Goal: Task Accomplishment & Management: Use online tool/utility

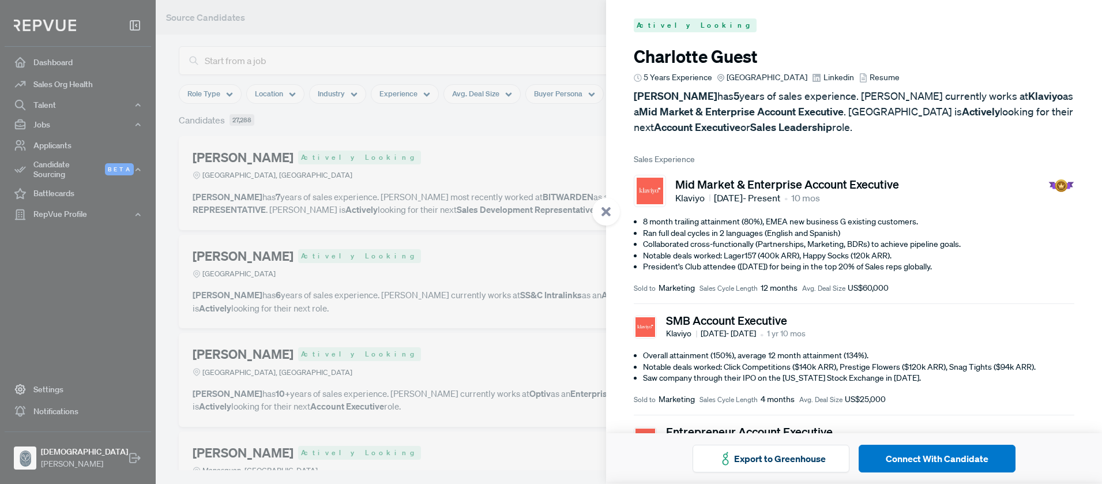
click at [881, 76] on span "Resume" at bounding box center [885, 78] width 30 height 12
click at [833, 81] on span "Linkedin" at bounding box center [839, 78] width 31 height 12
click at [515, 148] on div at bounding box center [551, 242] width 1102 height 484
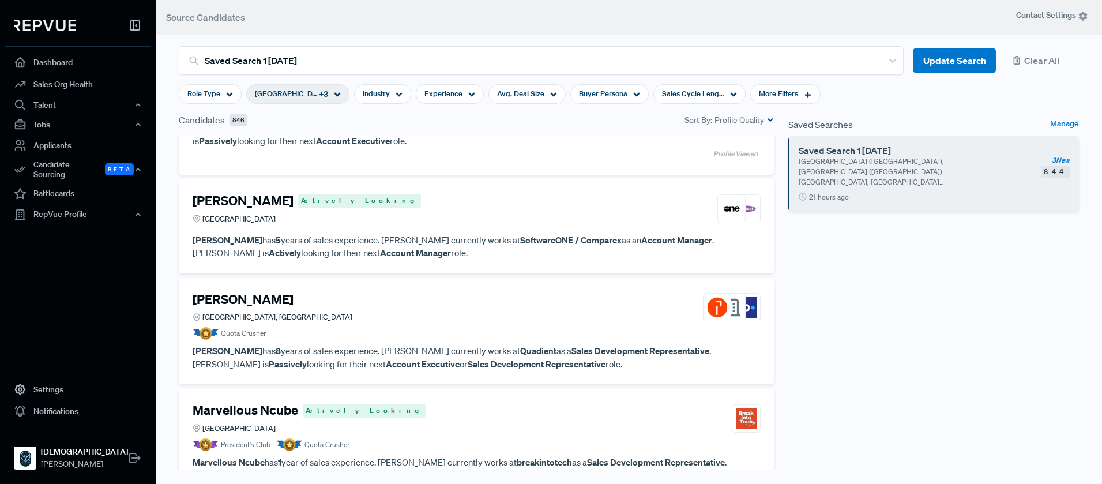
scroll to position [195, 0]
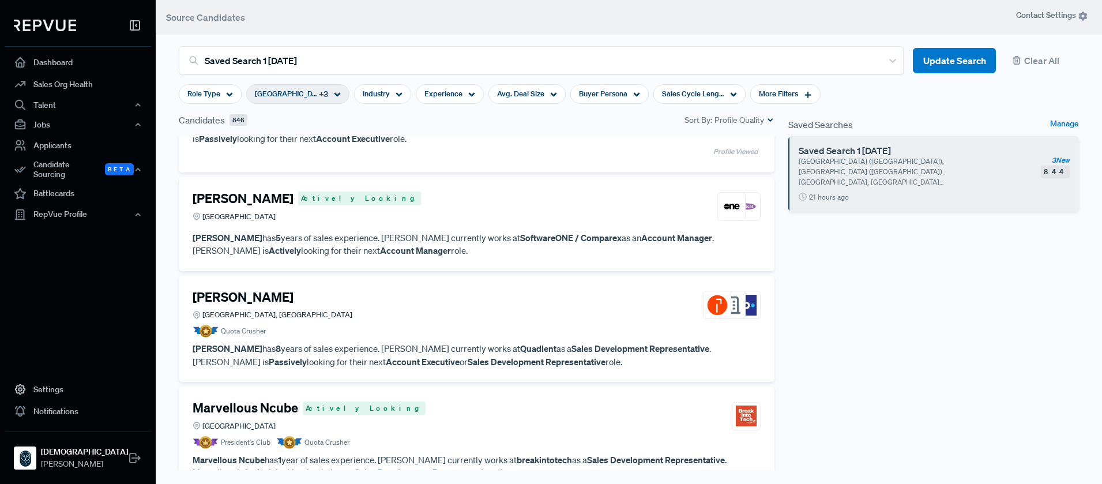
click at [231, 196] on h4 "[PERSON_NAME]" at bounding box center [243, 198] width 101 height 15
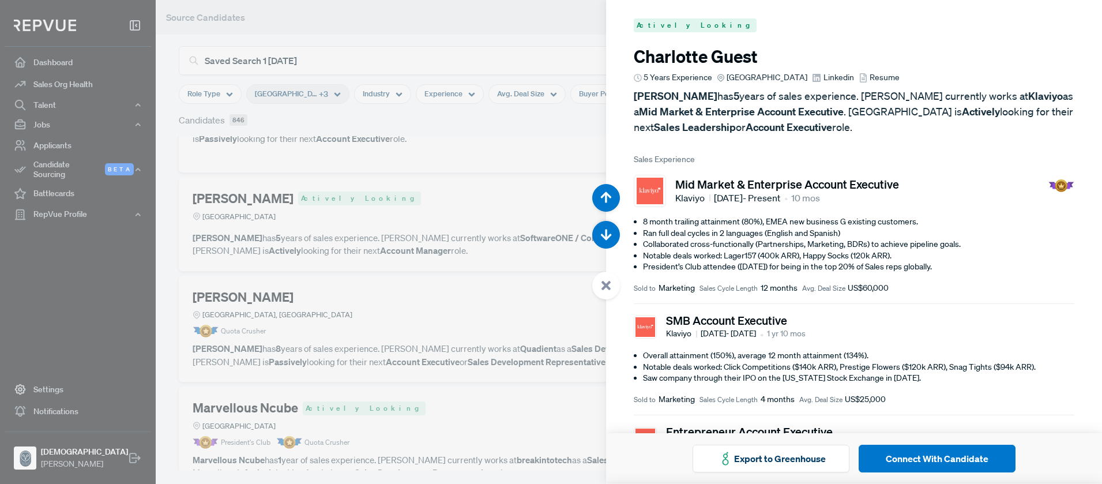
scroll to position [968, 0]
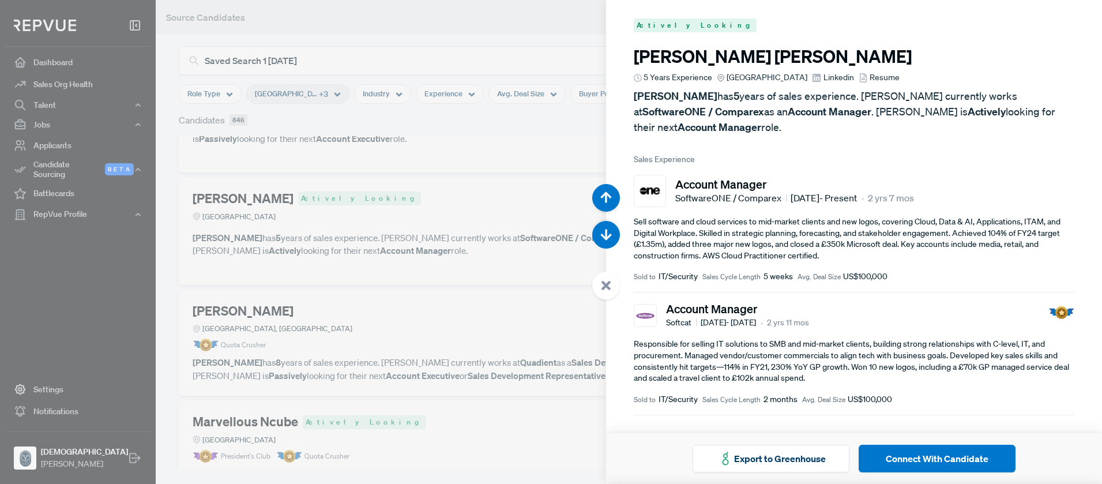
click at [889, 79] on span "Resume" at bounding box center [885, 78] width 30 height 12
click at [820, 77] on use at bounding box center [817, 78] width 8 height 8
click at [386, 188] on div at bounding box center [551, 242] width 1102 height 484
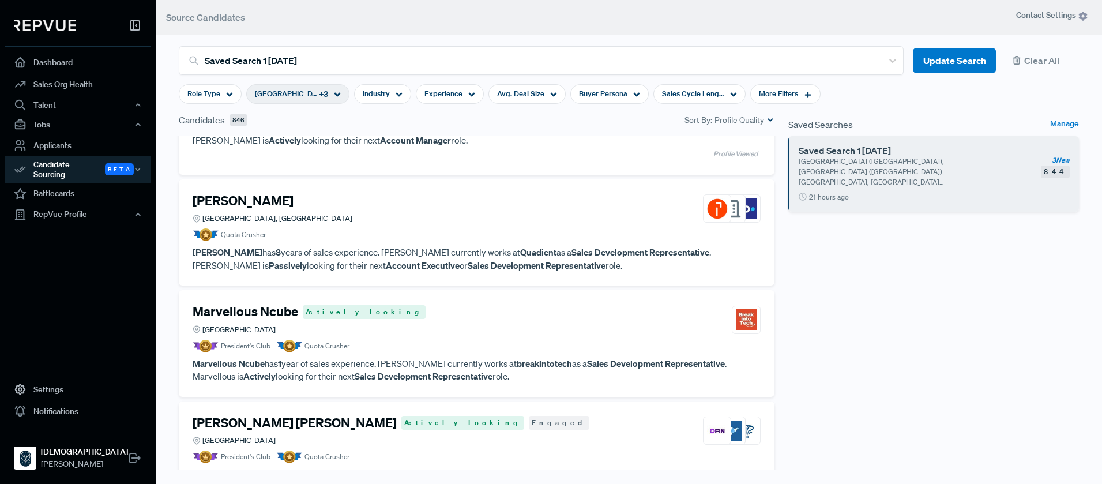
scroll to position [310, 0]
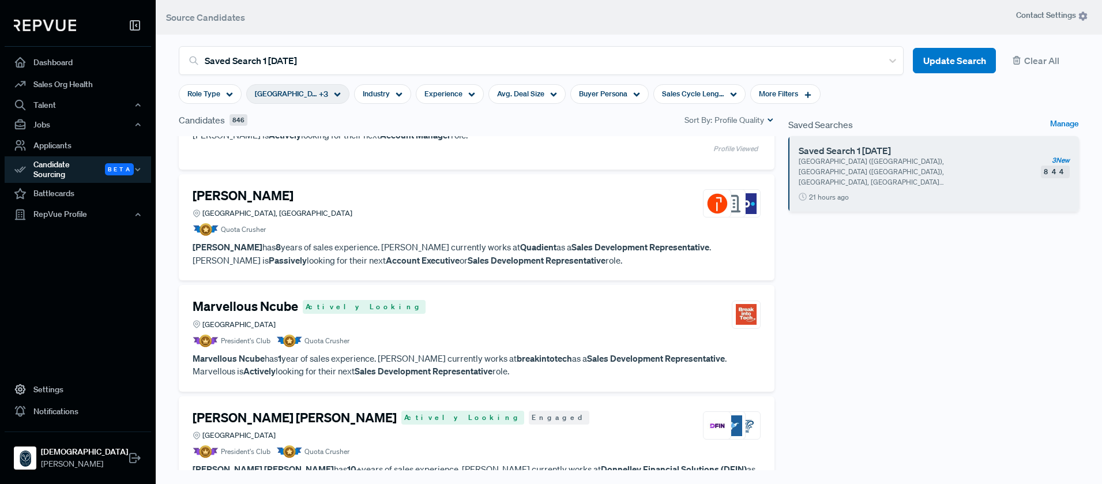
click at [236, 200] on h4 "Saddam Kunda" at bounding box center [243, 195] width 101 height 15
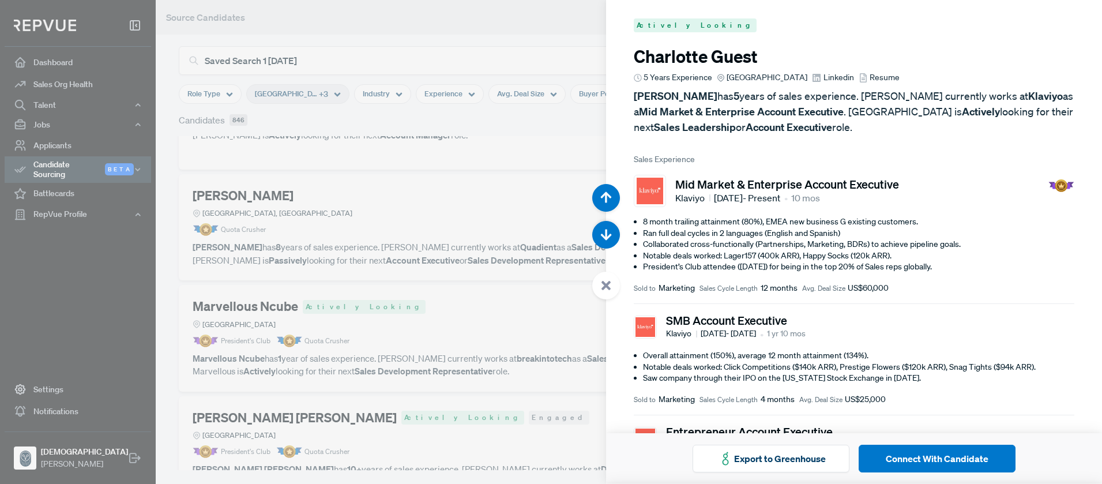
scroll to position [1452, 0]
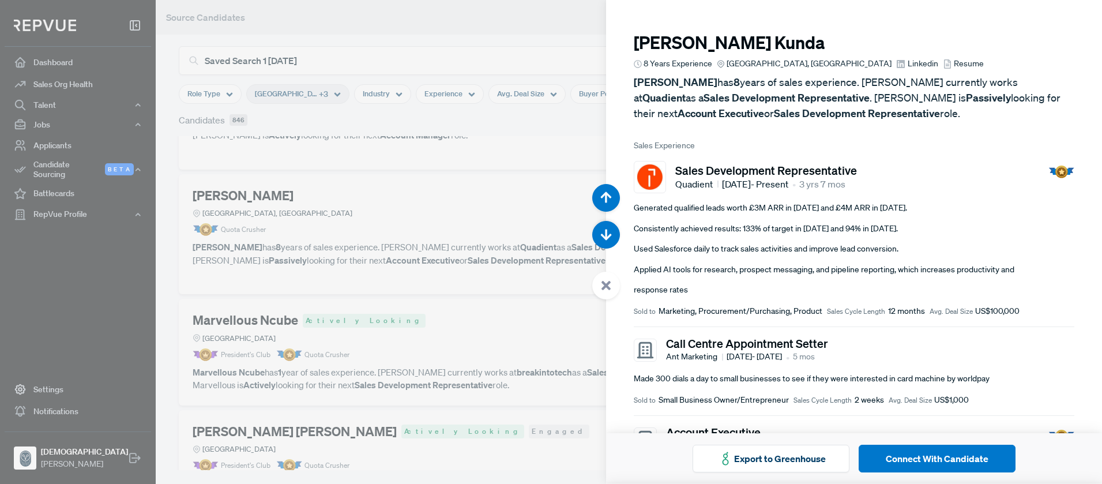
click at [465, 216] on div at bounding box center [551, 242] width 1102 height 484
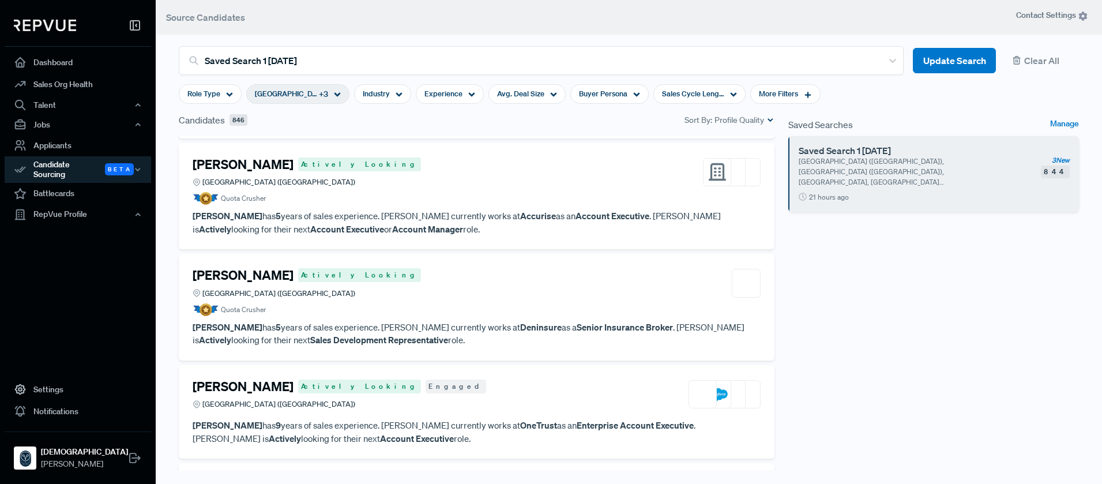
scroll to position [927, 0]
click at [372, 182] on div "Robert Williams Actively Looking United Kingdom (England)" at bounding box center [477, 171] width 568 height 31
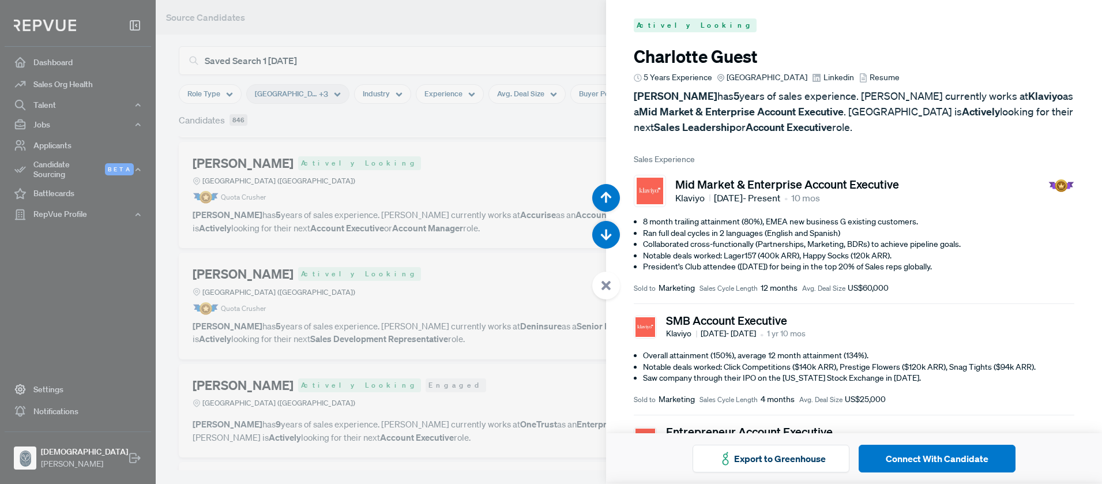
scroll to position [3872, 0]
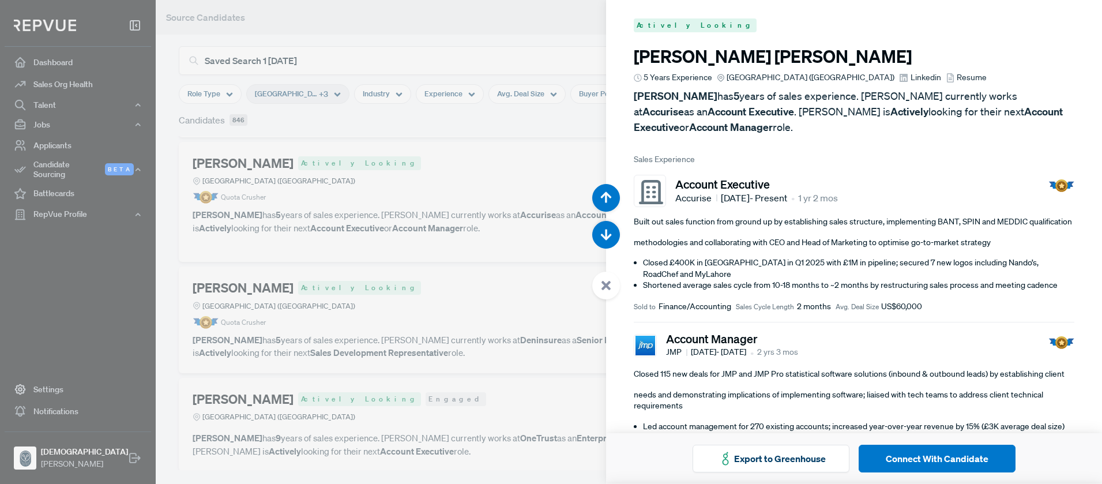
click at [957, 75] on span "Resume" at bounding box center [972, 78] width 30 height 12
click at [911, 79] on span "Linkedin" at bounding box center [926, 78] width 31 height 12
click at [378, 137] on div at bounding box center [551, 242] width 1102 height 484
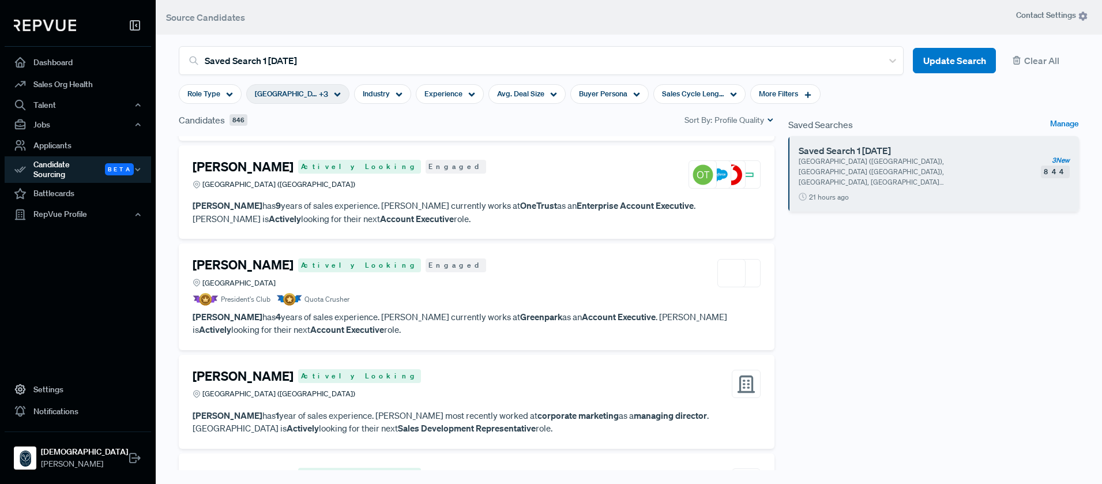
scroll to position [1160, 0]
click at [228, 168] on h4 "Yusuf Laher" at bounding box center [243, 166] width 101 height 15
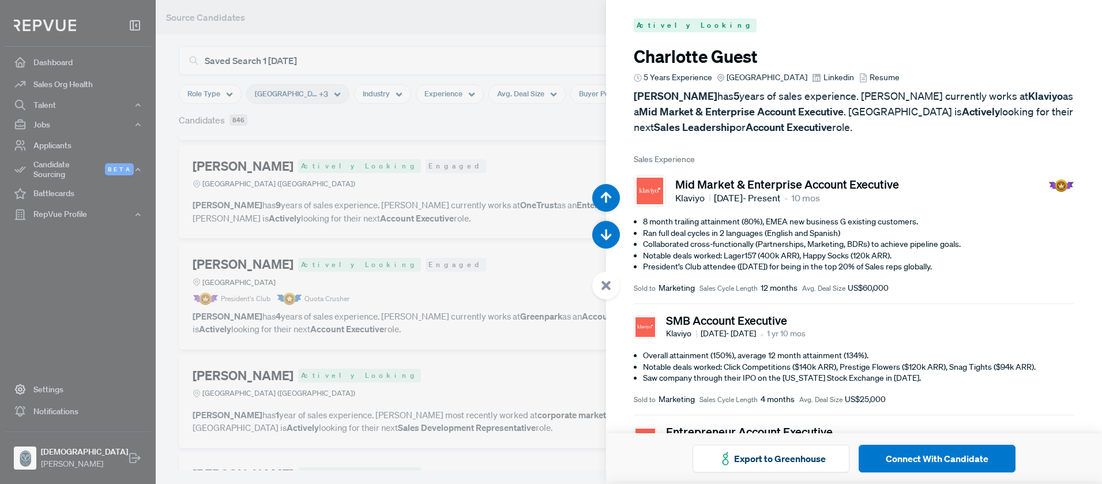
scroll to position [4840, 0]
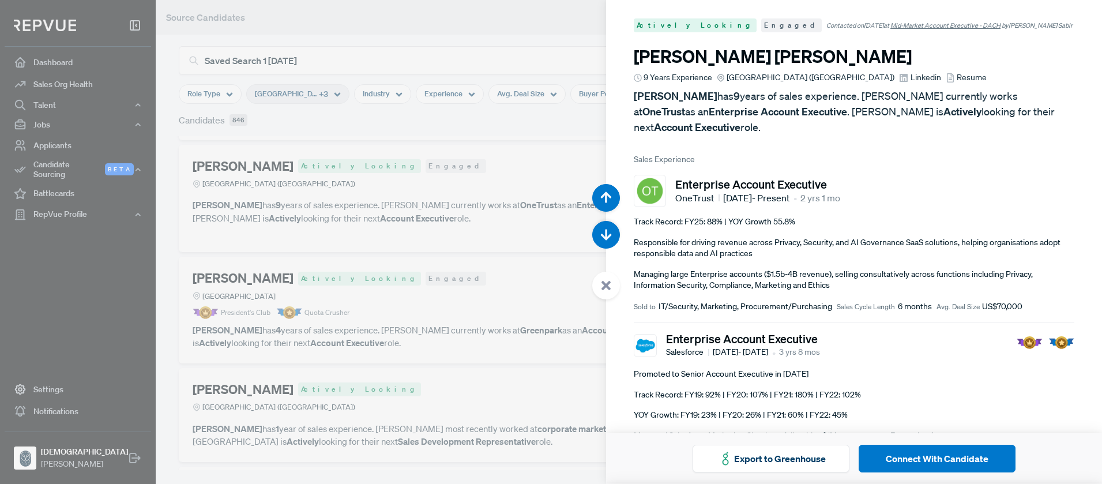
click at [957, 80] on span "Resume" at bounding box center [972, 78] width 30 height 12
click at [911, 72] on span "Linkedin" at bounding box center [926, 78] width 31 height 12
